Goal: Task Accomplishment & Management: Manage account settings

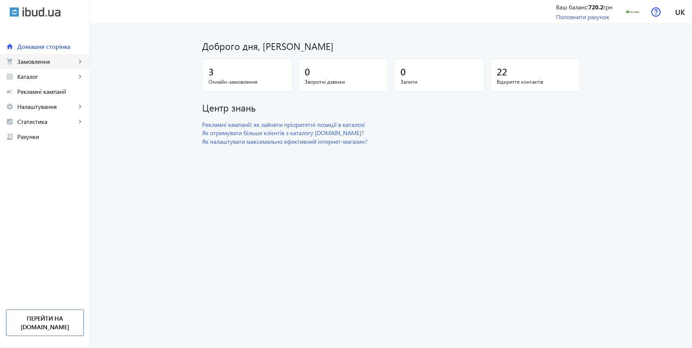
click at [44, 65] on span "Замовлення" at bounding box center [46, 62] width 59 height 8
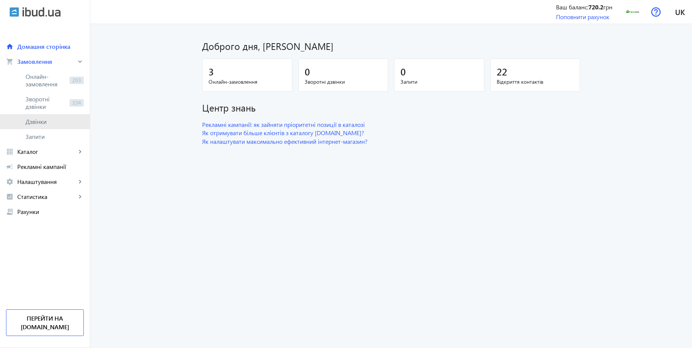
click at [35, 120] on span "Дзвінки" at bounding box center [55, 122] width 58 height 8
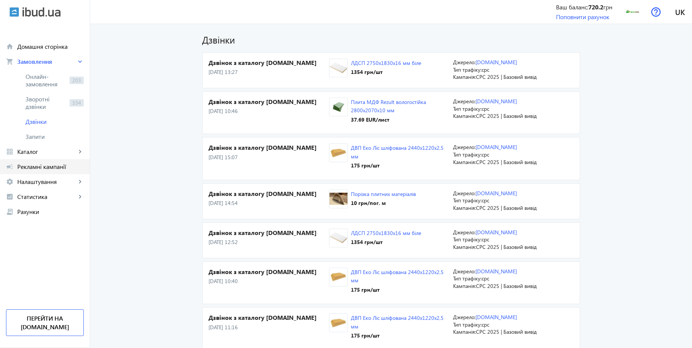
click at [55, 173] on link "campaign Рекламні кампанії" at bounding box center [45, 166] width 90 height 15
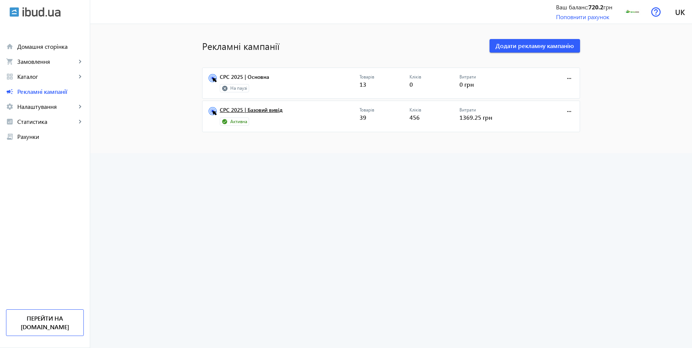
click at [255, 108] on link "CPC 2025 | Базовий вивід" at bounding box center [290, 112] width 140 height 11
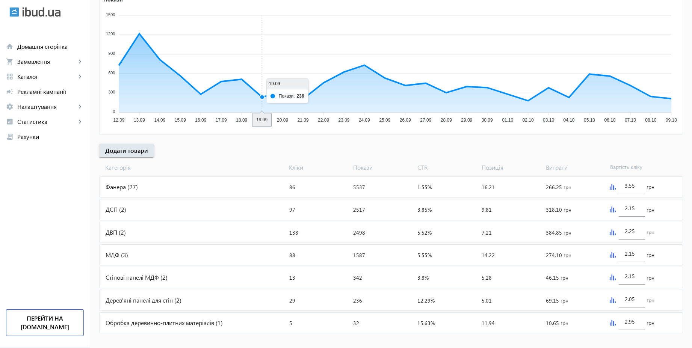
scroll to position [152, 0]
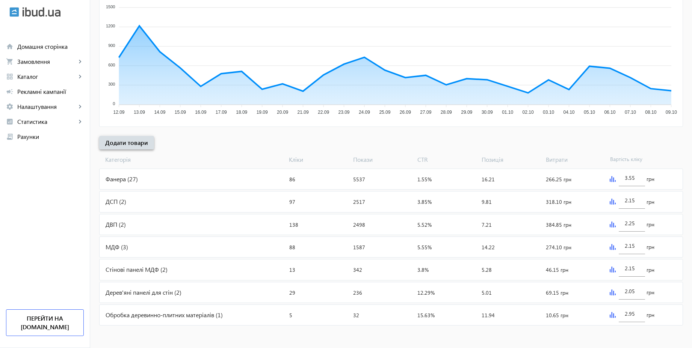
click at [132, 143] on span "Додати товари" at bounding box center [126, 143] width 43 height 8
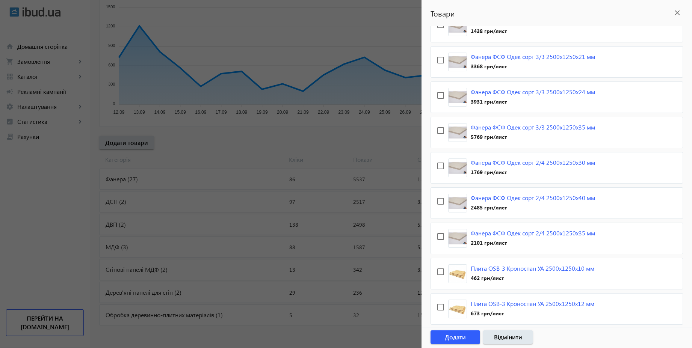
scroll to position [1976, 0]
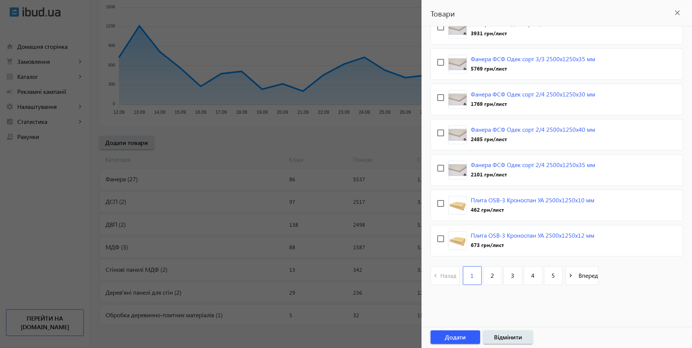
click at [221, 138] on div at bounding box center [346, 174] width 692 height 348
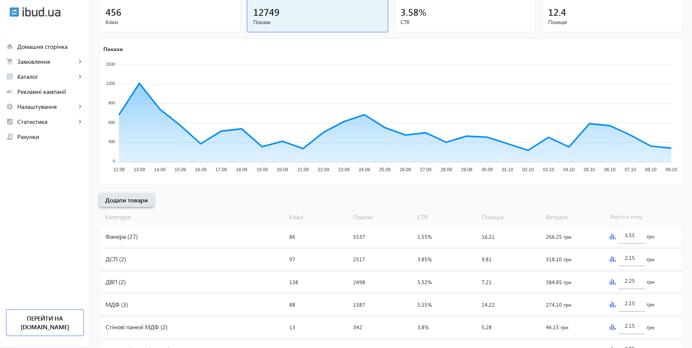
scroll to position [0, 0]
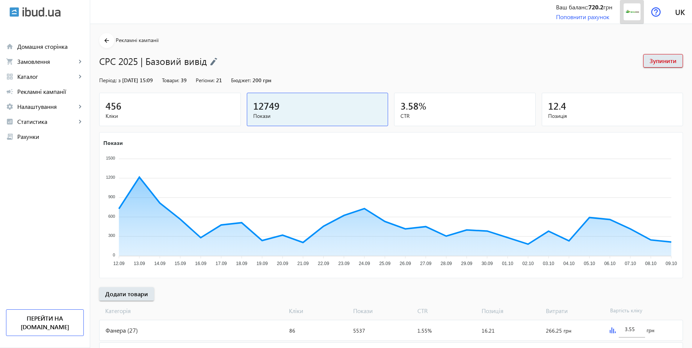
click at [634, 6] on img at bounding box center [632, 11] width 17 height 17
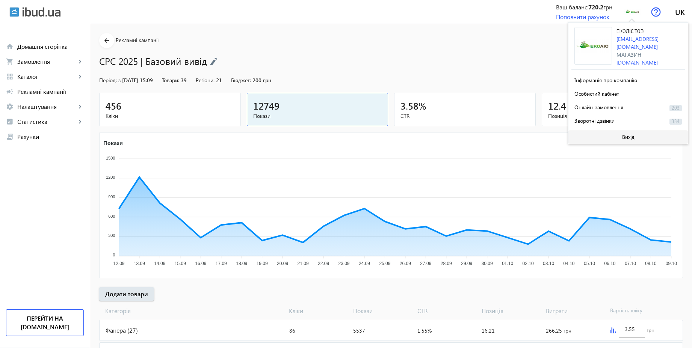
click at [629, 138] on span "Вихід" at bounding box center [629, 137] width 12 height 6
